Goal: Task Accomplishment & Management: Complete application form

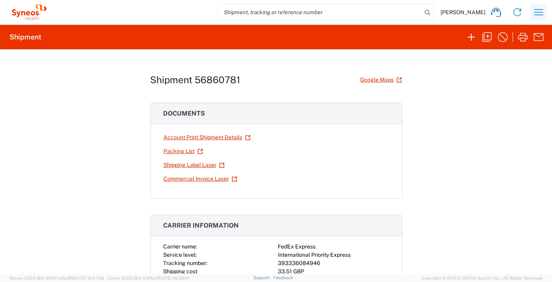
click at [538, 15] on icon "button" at bounding box center [539, 12] width 9 height 6
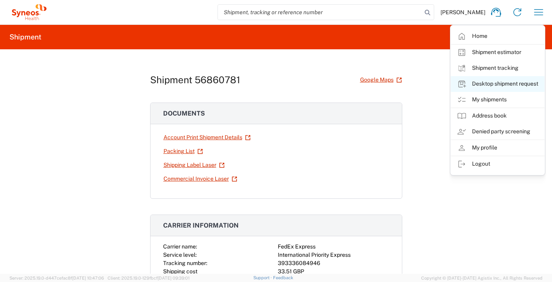
click at [513, 84] on link "Desktop shipment request" at bounding box center [498, 84] width 94 height 16
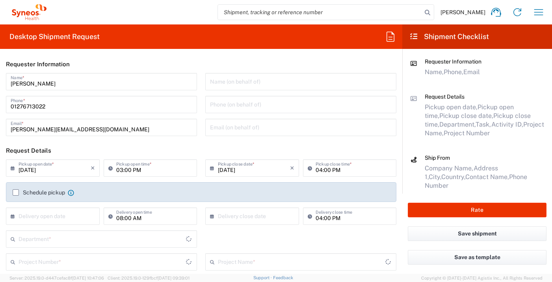
type input "Department"
type input "[GEOGRAPHIC_DATA]"
click at [35, 213] on input "text" at bounding box center [55, 216] width 72 height 14
drag, startPoint x: 70, startPoint y: 277, endPoint x: 149, endPoint y: 255, distance: 82.6
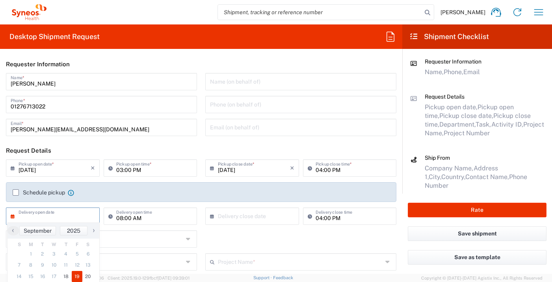
click at [75, 276] on span "19" at bounding box center [77, 276] width 11 height 11
type input "[DATE]"
click at [246, 215] on input "text" at bounding box center [254, 216] width 72 height 14
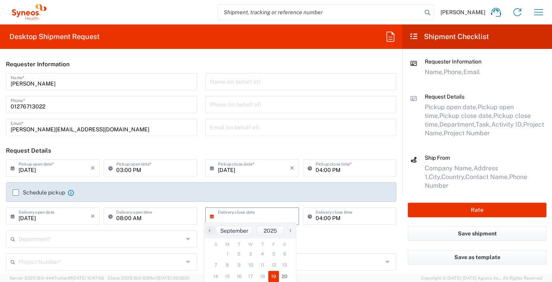
click at [272, 280] on span "19" at bounding box center [274, 276] width 11 height 11
type input "[DATE]"
click at [132, 247] on div "Department *" at bounding box center [101, 238] width 191 height 17
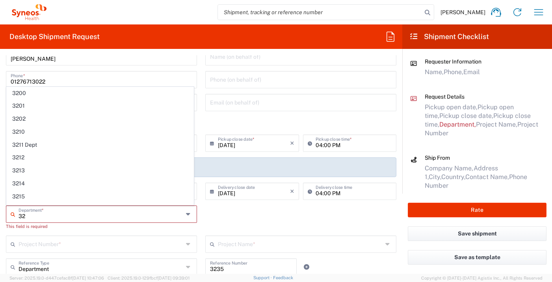
scroll to position [26, 0]
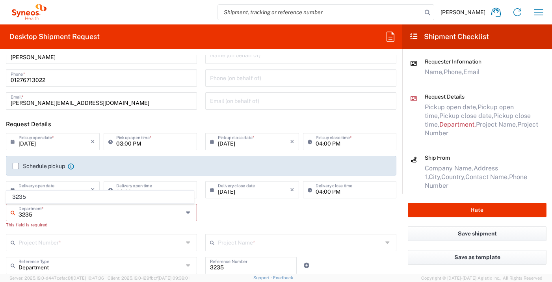
click at [81, 216] on input "3235" at bounding box center [101, 212] width 165 height 14
type input "3235"
click at [101, 200] on span "3235" at bounding box center [100, 197] width 187 height 12
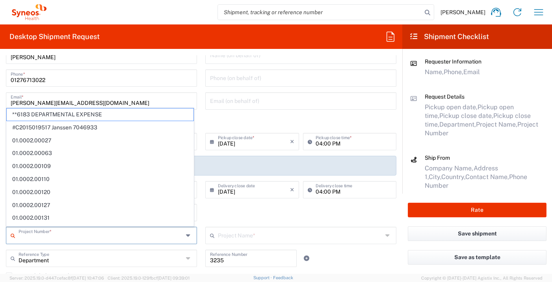
click at [87, 233] on input "text" at bounding box center [101, 235] width 165 height 14
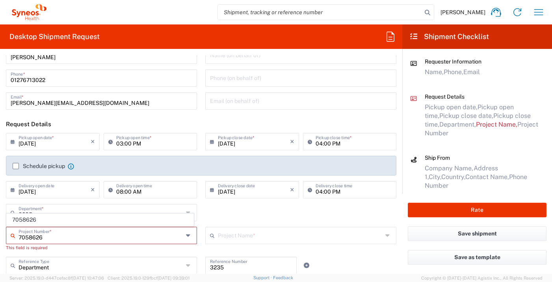
type input "7058626"
click at [60, 220] on span "7058626" at bounding box center [100, 220] width 187 height 12
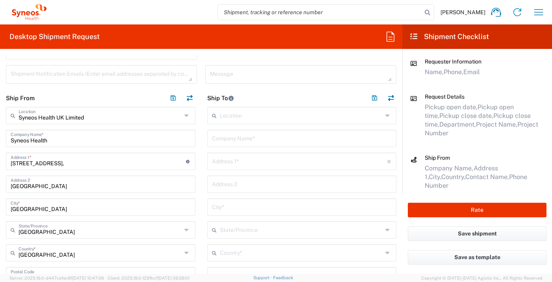
type input "UPSTREAM 7058626"
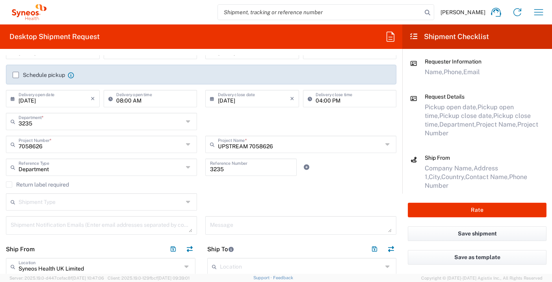
scroll to position [267, 0]
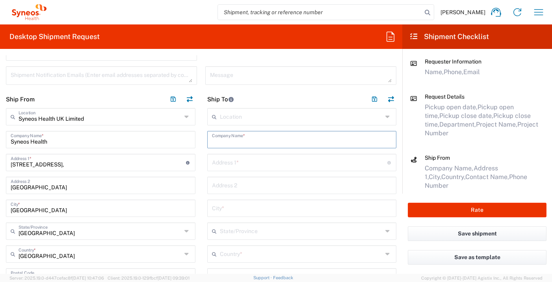
click at [238, 140] on input "text" at bounding box center [302, 139] width 180 height 14
type input "EMED Centrum Uslug Medycznych"
type input "ul. Warszawska 5/7"
type input "Rzeszow"
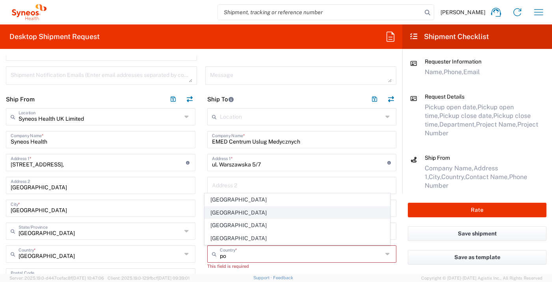
click at [224, 214] on span "[GEOGRAPHIC_DATA]" at bounding box center [297, 213] width 185 height 12
type input "[GEOGRAPHIC_DATA]"
type input "Sender/Shipper"
type input "Delivery Duty Paid"
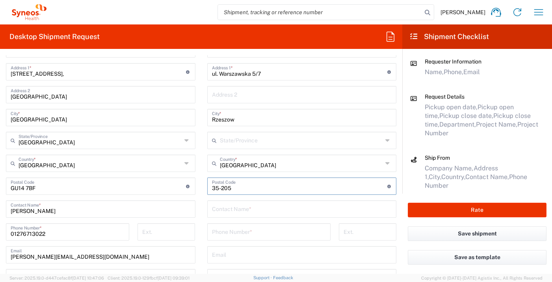
scroll to position [365, 0]
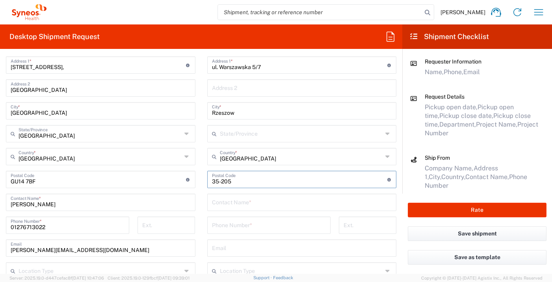
type input "35-205"
click at [242, 205] on input "text" at bounding box center [302, 202] width 180 height 14
type input "[PERSON_NAME]"
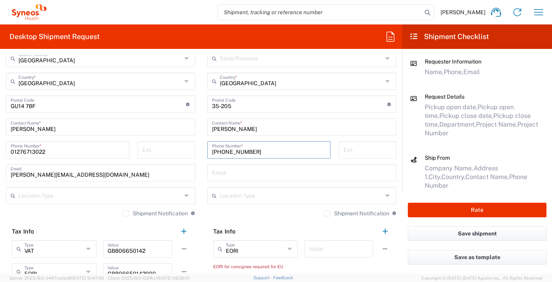
scroll to position [477, 0]
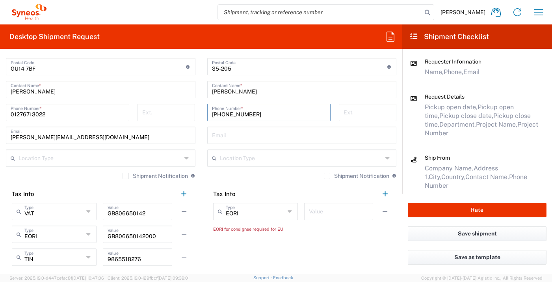
type input "[PHONE_NUMBER]"
click at [314, 210] on input "text" at bounding box center [339, 211] width 60 height 14
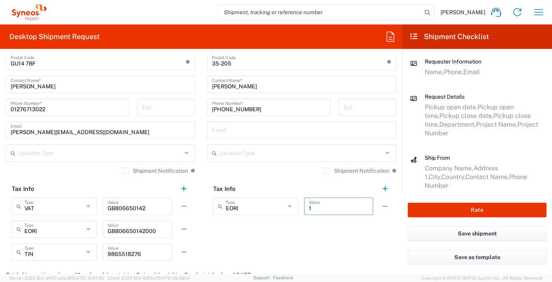
scroll to position [590, 0]
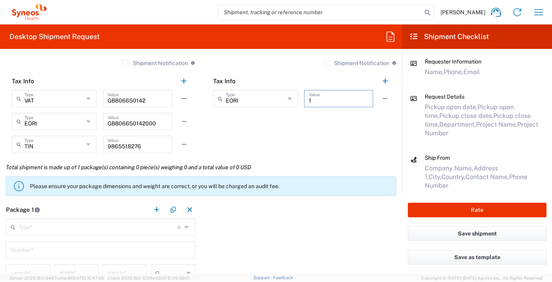
type input "1"
click at [131, 227] on input "text" at bounding box center [98, 227] width 159 height 14
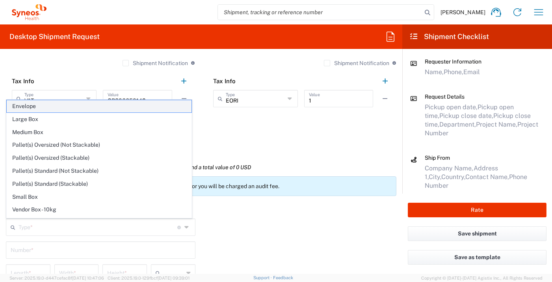
click at [107, 107] on span "Envelope" at bounding box center [99, 106] width 185 height 12
type input "Envelope"
type input "1"
type input "9.5"
type input "12.5"
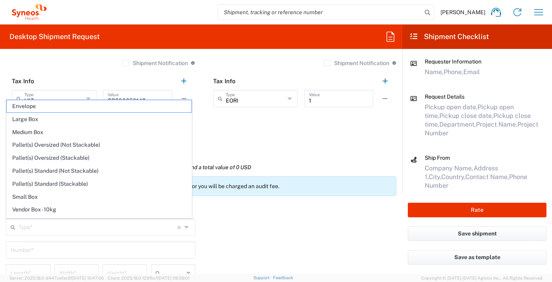
type input "0.25"
type input "in"
type input "0.45"
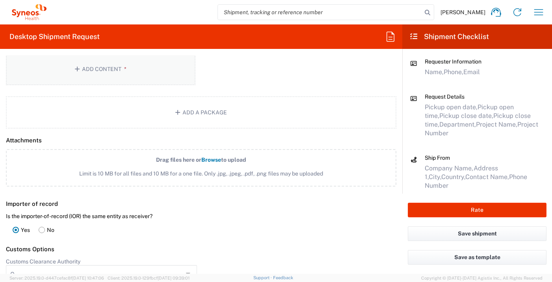
scroll to position [869, 0]
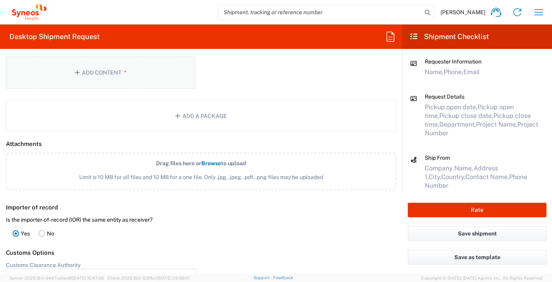
click at [131, 80] on button "Add Content *" at bounding box center [101, 72] width 190 height 32
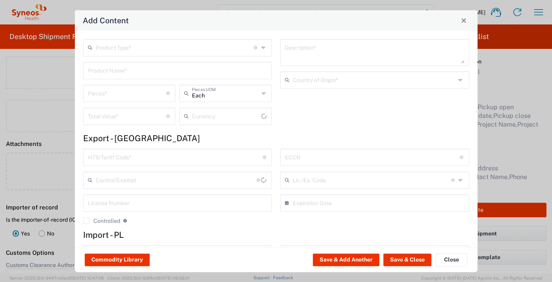
type input "US Dollar"
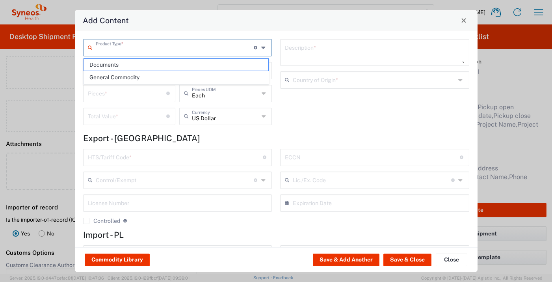
click at [178, 48] on input "text" at bounding box center [175, 47] width 158 height 14
click at [175, 58] on agx-dropdown-content "Documents General Commodity" at bounding box center [176, 71] width 186 height 27
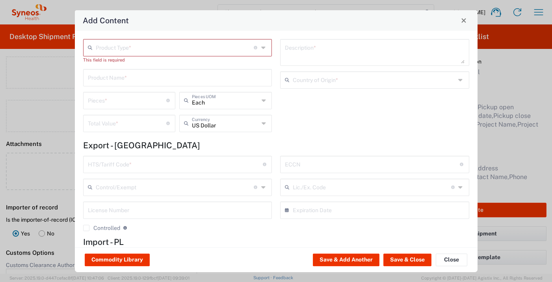
click at [198, 50] on input "text" at bounding box center [175, 47] width 158 height 14
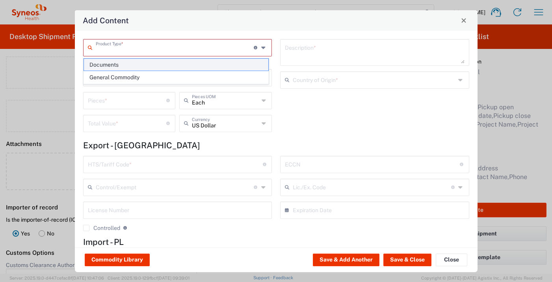
click at [195, 60] on span "Documents" at bounding box center [176, 65] width 185 height 12
type input "Documents"
type input "1"
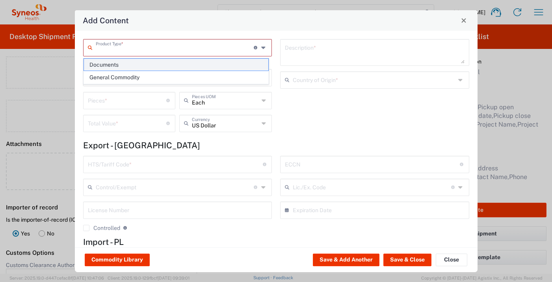
type textarea "Documents"
type input "[GEOGRAPHIC_DATA]"
type input "0000.00.0000"
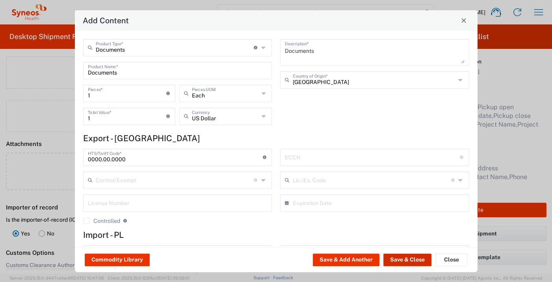
click at [409, 256] on button "Save & Close" at bounding box center [408, 260] width 48 height 13
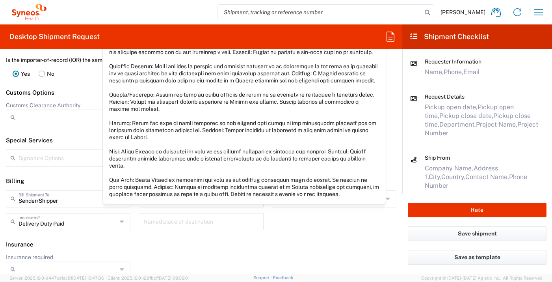
scroll to position [1085, 0]
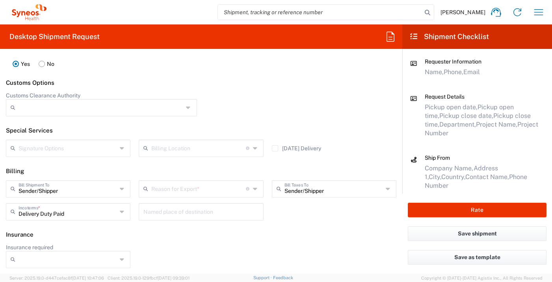
click at [194, 185] on input "text" at bounding box center [198, 188] width 95 height 14
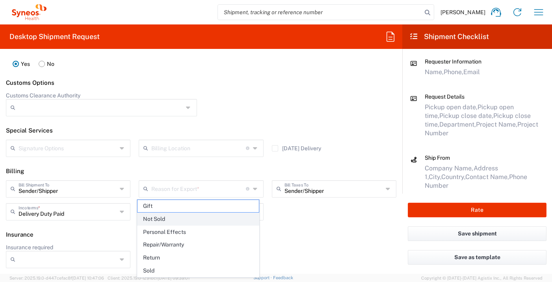
click at [190, 216] on span "Not Sold" at bounding box center [198, 219] width 121 height 12
type input "Not Sold"
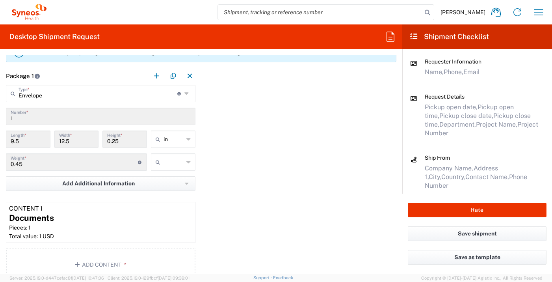
scroll to position [708, 0]
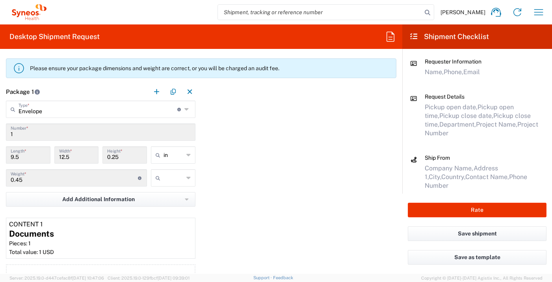
click at [172, 177] on input "text" at bounding box center [174, 178] width 20 height 13
click at [173, 201] on li "kgs" at bounding box center [170, 194] width 43 height 13
type input "kgs"
click at [179, 180] on input "kgs" at bounding box center [174, 178] width 20 height 13
click at [181, 207] on span "lbs" at bounding box center [170, 207] width 42 height 12
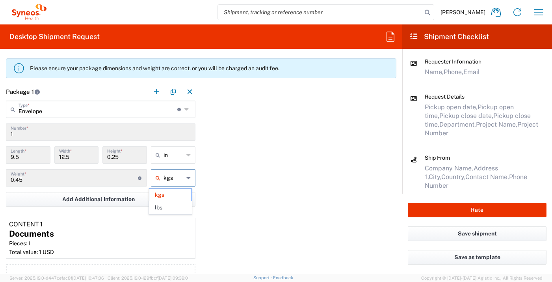
type input "0.99"
type input "lbs"
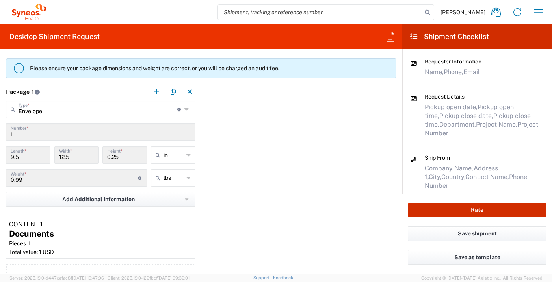
click at [463, 211] on button "Rate" at bounding box center [477, 210] width 139 height 15
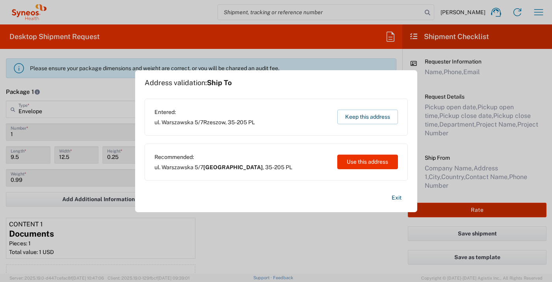
type input "7058626"
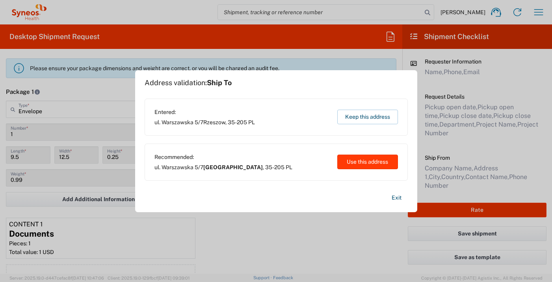
click at [354, 161] on button "Use this address" at bounding box center [367, 162] width 61 height 15
type input "[GEOGRAPHIC_DATA]"
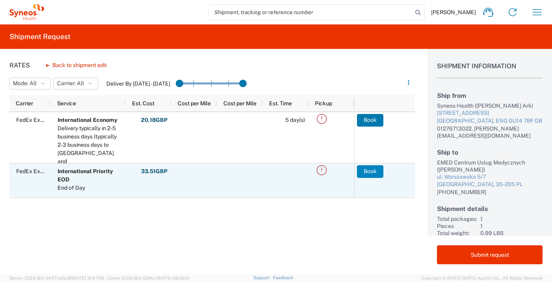
click at [364, 169] on button "Book" at bounding box center [370, 171] width 26 height 13
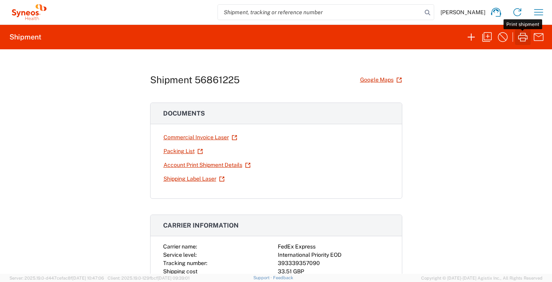
click at [524, 38] on icon "button" at bounding box center [522, 37] width 9 height 9
